Goal: Task Accomplishment & Management: Complete application form

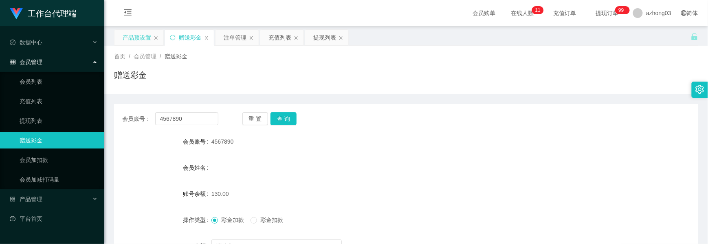
click at [148, 40] on div "产品预设置" at bounding box center [137, 37] width 29 height 15
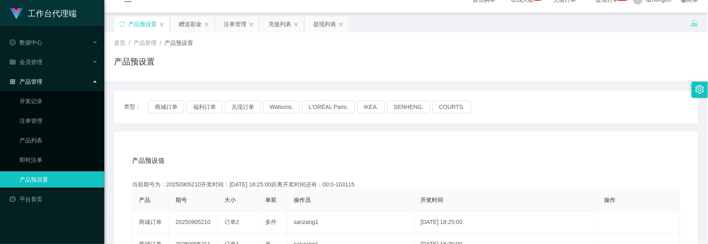
scroll to position [54, 0]
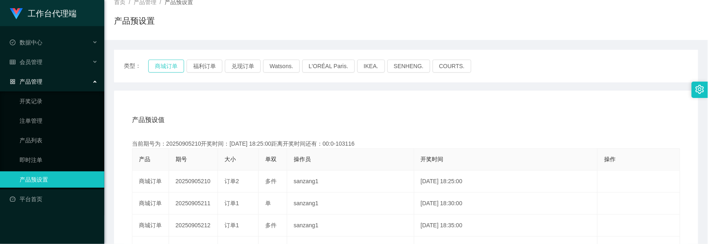
click at [171, 66] on button "商城订单" at bounding box center [166, 66] width 36 height 13
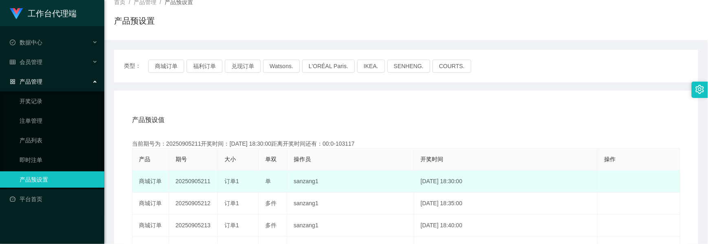
click at [225, 181] on span "订单1" at bounding box center [232, 181] width 15 height 7
click at [199, 181] on td "20250905211" at bounding box center [193, 181] width 49 height 22
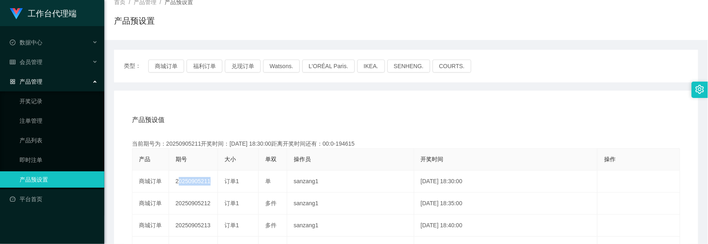
copy td "20250905211"
click at [30, 61] on span "会员管理" at bounding box center [26, 62] width 33 height 7
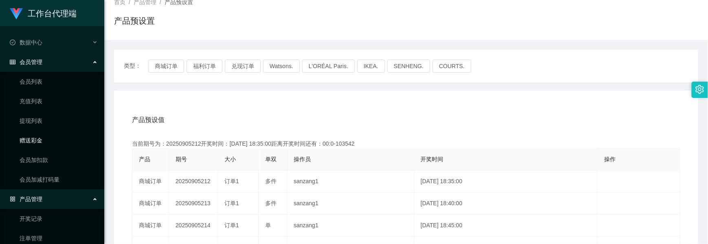
click at [35, 137] on link "赠送彩金" at bounding box center [59, 140] width 78 height 16
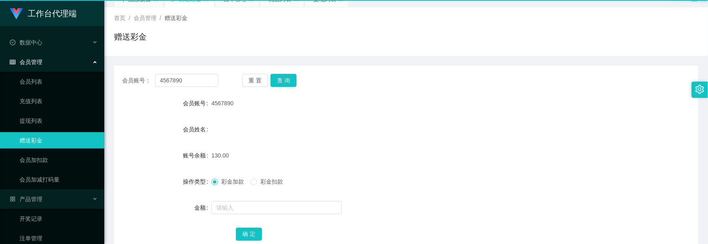
click at [35, 137] on link "赠送彩金" at bounding box center [59, 140] width 78 height 16
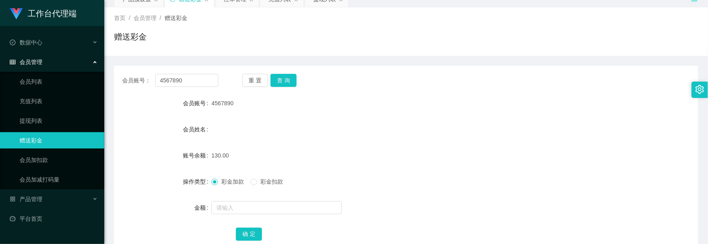
click at [35, 137] on link "赠送彩金" at bounding box center [59, 140] width 78 height 16
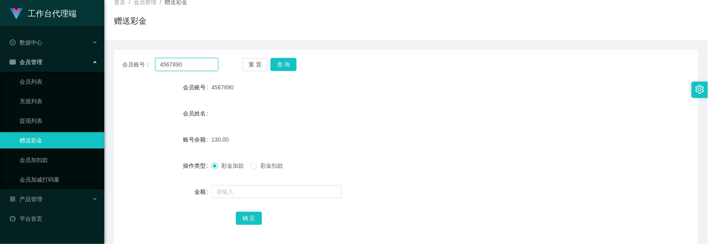
drag, startPoint x: 188, startPoint y: 67, endPoint x: 118, endPoint y: 58, distance: 70.7
click at [118, 58] on div "会员账号： 4567890 重 置 查 询" at bounding box center [406, 64] width 584 height 13
paste input "choishen"
type input "choishen"
click at [286, 65] on button "查 询" at bounding box center [284, 64] width 26 height 13
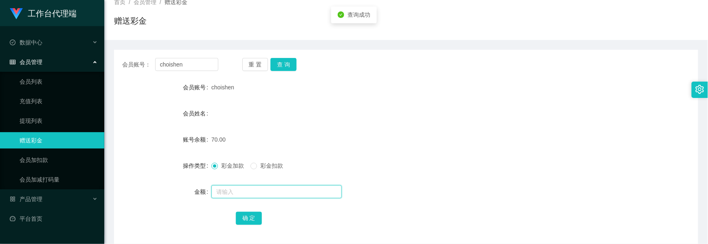
click at [222, 190] on input "text" at bounding box center [277, 191] width 130 height 13
type input "60"
click at [233, 218] on div "确 定" at bounding box center [406, 217] width 584 height 16
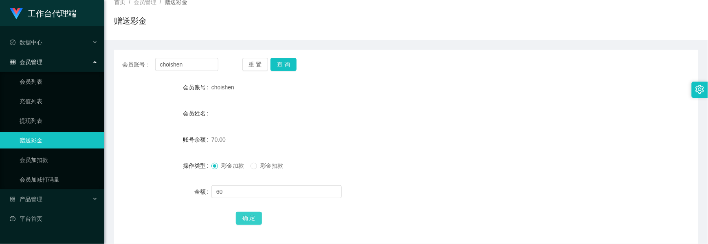
click at [240, 220] on button "确 定" at bounding box center [249, 218] width 26 height 13
click at [38, 117] on link "提现列表" at bounding box center [59, 120] width 78 height 16
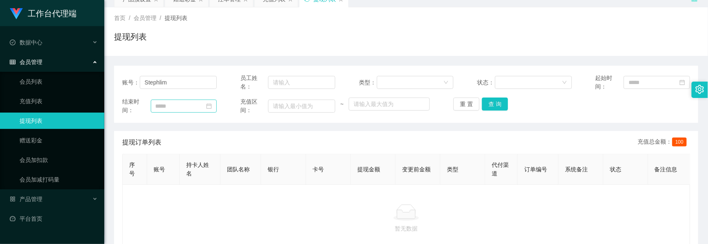
scroll to position [54, 0]
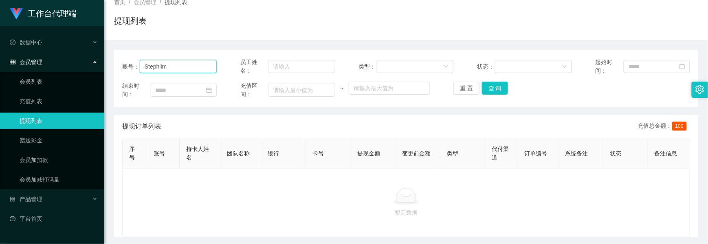
drag, startPoint x: 183, startPoint y: 68, endPoint x: 108, endPoint y: 62, distance: 74.8
click at [108, 62] on main "关闭左侧 关闭右侧 关闭其它 刷新页面 产品预设置 赠送彩金 注单管理 充值列表 提现列表 首页 / 会员管理 / 提现列表 / 提现列表 账号： Steph…" at bounding box center [406, 104] width 604 height 265
paste input "choishen"
type input "choishen"
click at [492, 88] on button "查 询" at bounding box center [495, 88] width 26 height 13
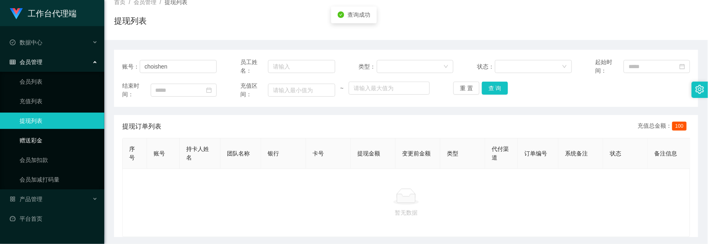
click at [36, 136] on link "赠送彩金" at bounding box center [59, 140] width 78 height 16
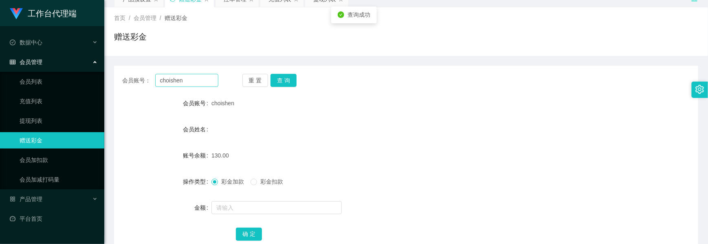
scroll to position [54, 0]
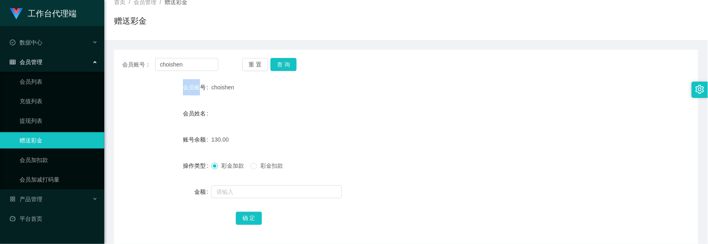
drag, startPoint x: 199, startPoint y: 79, endPoint x: 142, endPoint y: 79, distance: 57.1
click at [142, 79] on div "会员账号" at bounding box center [162, 87] width 97 height 16
drag, startPoint x: 142, startPoint y: 79, endPoint x: 283, endPoint y: 101, distance: 142.9
click at [292, 99] on form "会员账号 choishen 会员姓名 账号余额 130.00 操作类型 彩金加款 彩金扣款 金额 确 定" at bounding box center [406, 152] width 584 height 147
drag, startPoint x: 185, startPoint y: 64, endPoint x: 136, endPoint y: 64, distance: 49.3
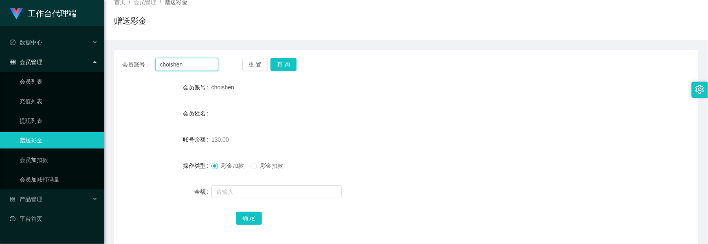
click at [136, 64] on div "会员账号： [PERSON_NAME]" at bounding box center [170, 64] width 96 height 13
click at [284, 64] on button "查 询" at bounding box center [284, 64] width 26 height 13
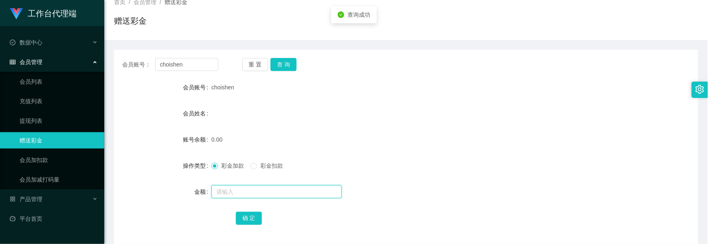
click at [225, 191] on input "text" at bounding box center [277, 191] width 130 height 13
type input "130"
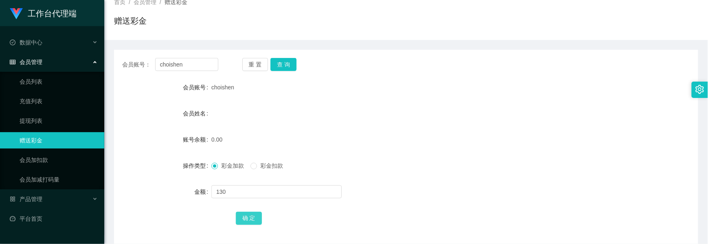
click at [256, 219] on button "确 定" at bounding box center [249, 218] width 26 height 13
drag, startPoint x: 42, startPoint y: 121, endPoint x: 85, endPoint y: 118, distance: 43.0
click at [42, 121] on link "提现列表" at bounding box center [59, 120] width 78 height 16
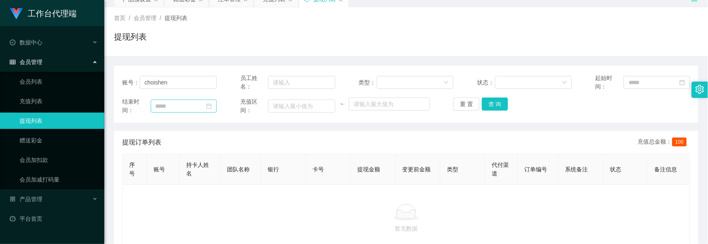
scroll to position [54, 0]
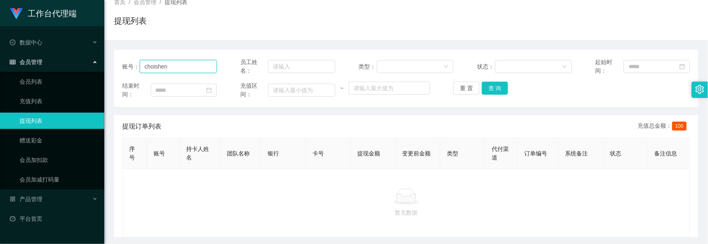
drag, startPoint x: 178, startPoint y: 67, endPoint x: 90, endPoint y: 62, distance: 87.8
click at [90, 62] on section "工作台代理端 数据中心 会员管理 会员列表 充值列表 提现列表 赠送彩金 会员加扣款 会员加减打码量 产品管理 开奖记录 注单管理 产品列表 即时注单 产品预…" at bounding box center [354, 110] width 708 height 329
paste input "anson1065"
type input "anson1065"
click at [501, 93] on button "查 询" at bounding box center [495, 88] width 26 height 13
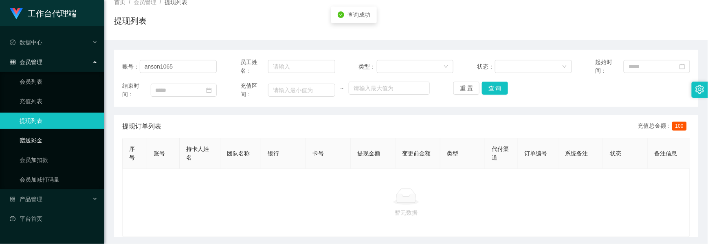
click at [35, 139] on link "赠送彩金" at bounding box center [59, 140] width 78 height 16
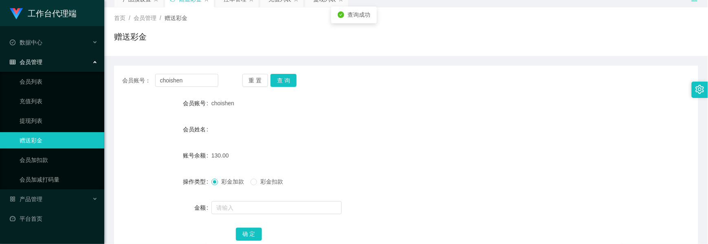
scroll to position [54, 0]
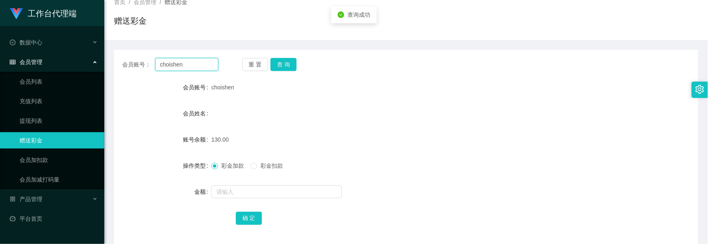
drag, startPoint x: 192, startPoint y: 67, endPoint x: 95, endPoint y: 60, distance: 96.8
click at [95, 60] on section "工作台代理端 数据中心 会员管理 会员列表 充值列表 提现列表 赠送彩金 会员加扣款 会员加减打码量 产品管理 开奖记录 注单管理 产品列表 即时注单 产品预…" at bounding box center [354, 114] width 708 height 336
paste input "anson1065"
type input "anson1065"
click at [271, 64] on button "查 询" at bounding box center [284, 64] width 26 height 13
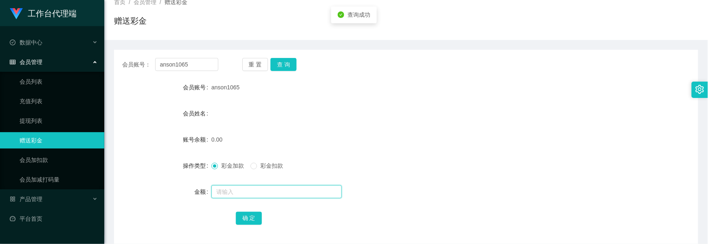
click at [231, 192] on input "text" at bounding box center [277, 191] width 130 height 13
type input "130"
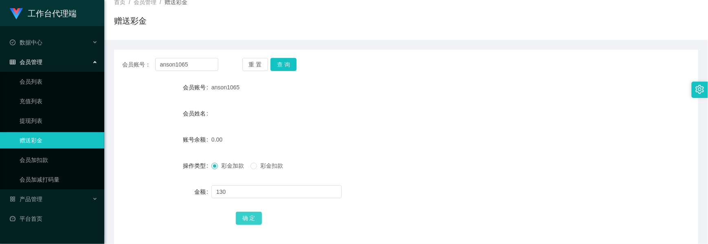
click at [245, 214] on button "确 定" at bounding box center [249, 218] width 26 height 13
drag, startPoint x: 194, startPoint y: 66, endPoint x: 108, endPoint y: 64, distance: 86.0
click at [108, 64] on main "关闭左侧 关闭右侧 关闭其它 刷新页面 产品预设置 赠送彩金 注单管理 充值列表 提现列表 首页 / 会员管理 / 赠送彩金 / 赠送彩金 会员账号： ans…" at bounding box center [406, 108] width 604 height 272
paste input "YXL"
type input "YXL"
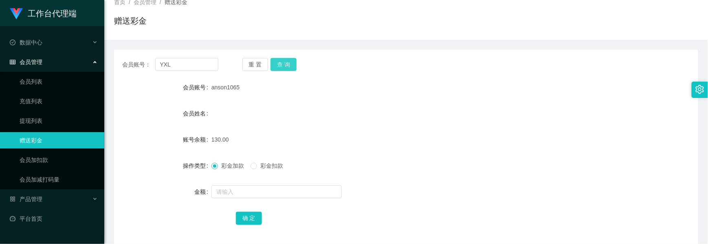
drag, startPoint x: 274, startPoint y: 58, endPoint x: 271, endPoint y: 62, distance: 5.1
click at [274, 58] on button "查 询" at bounding box center [284, 64] width 26 height 13
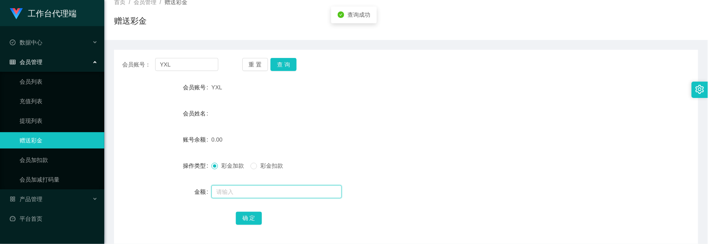
click at [227, 190] on input "text" at bounding box center [277, 191] width 130 height 13
type input "130"
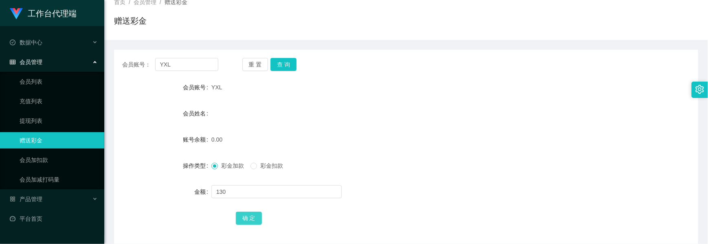
click at [244, 222] on button "确 定" at bounding box center [249, 218] width 26 height 13
